Goal: Information Seeking & Learning: Learn about a topic

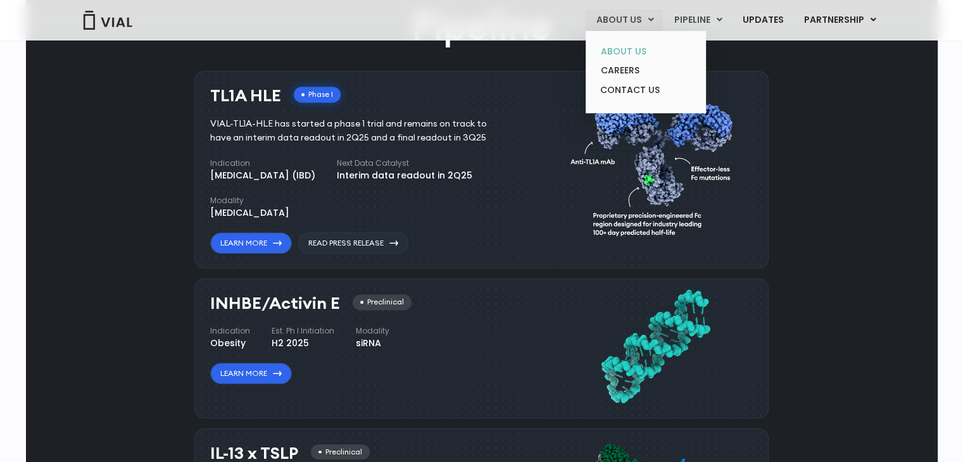
click at [631, 44] on link "ABOUT US" at bounding box center [645, 52] width 111 height 20
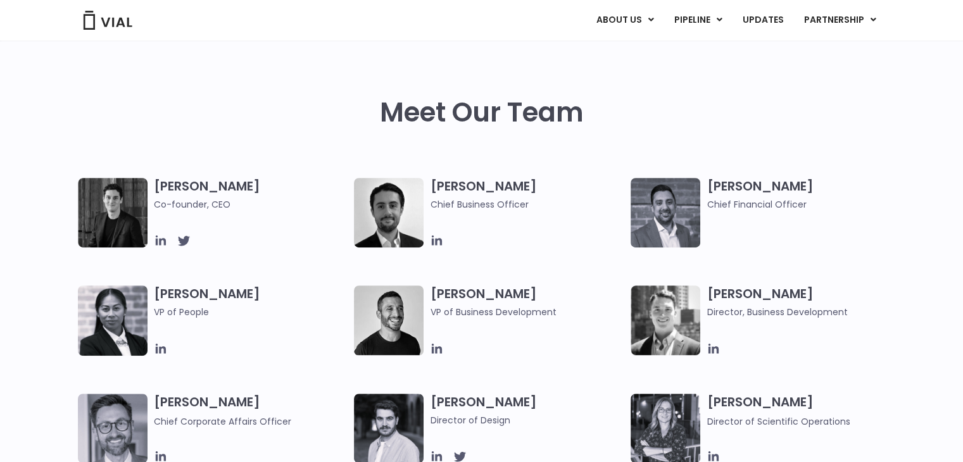
scroll to position [594, 0]
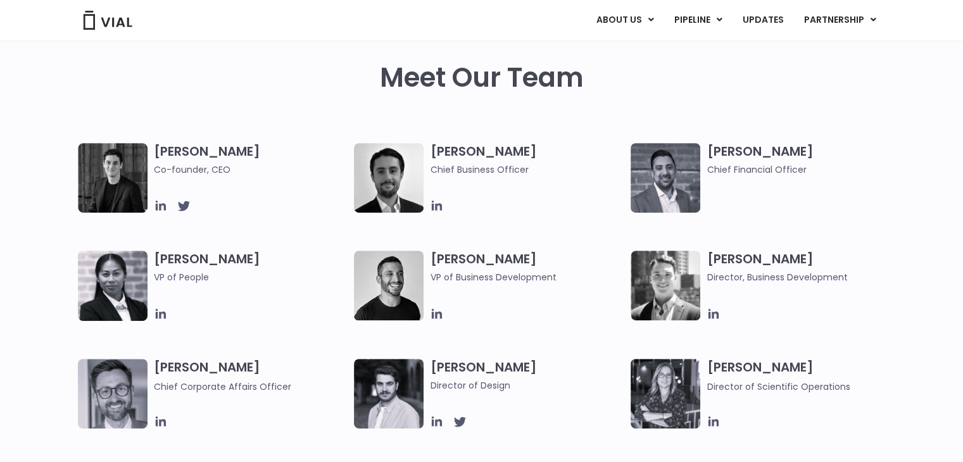
click at [391, 280] on img at bounding box center [389, 286] width 70 height 70
click at [453, 262] on h3 "[PERSON_NAME] VP of Business Development" at bounding box center [527, 268] width 194 height 34
click at [462, 253] on h3 "[PERSON_NAME] VP of Business Development" at bounding box center [527, 268] width 194 height 34
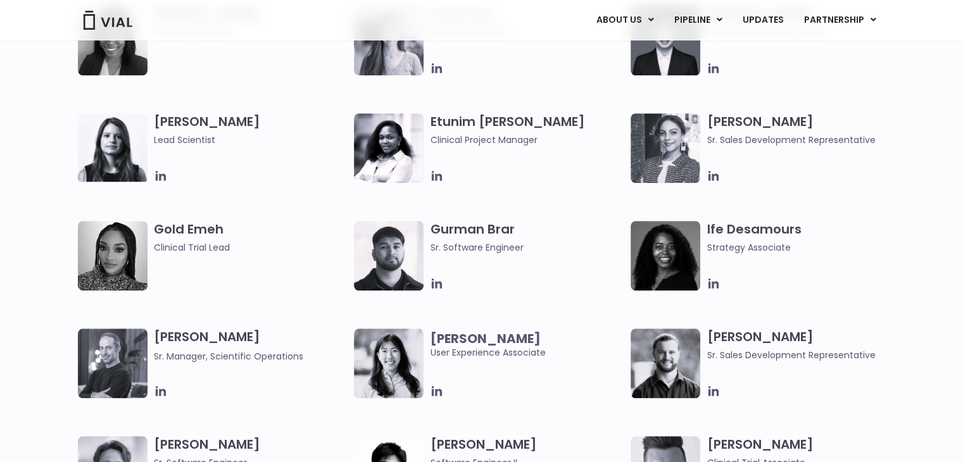
scroll to position [1133, 0]
